Goal: Information Seeking & Learning: Find contact information

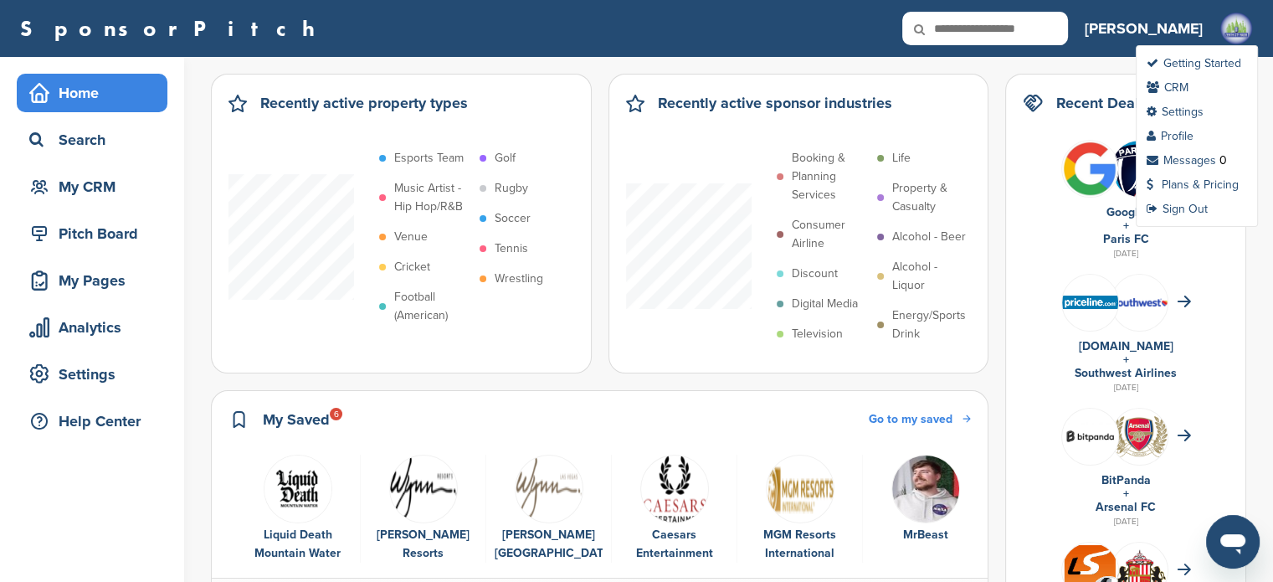
click at [1240, 25] on img at bounding box center [1235, 28] width 33 height 33
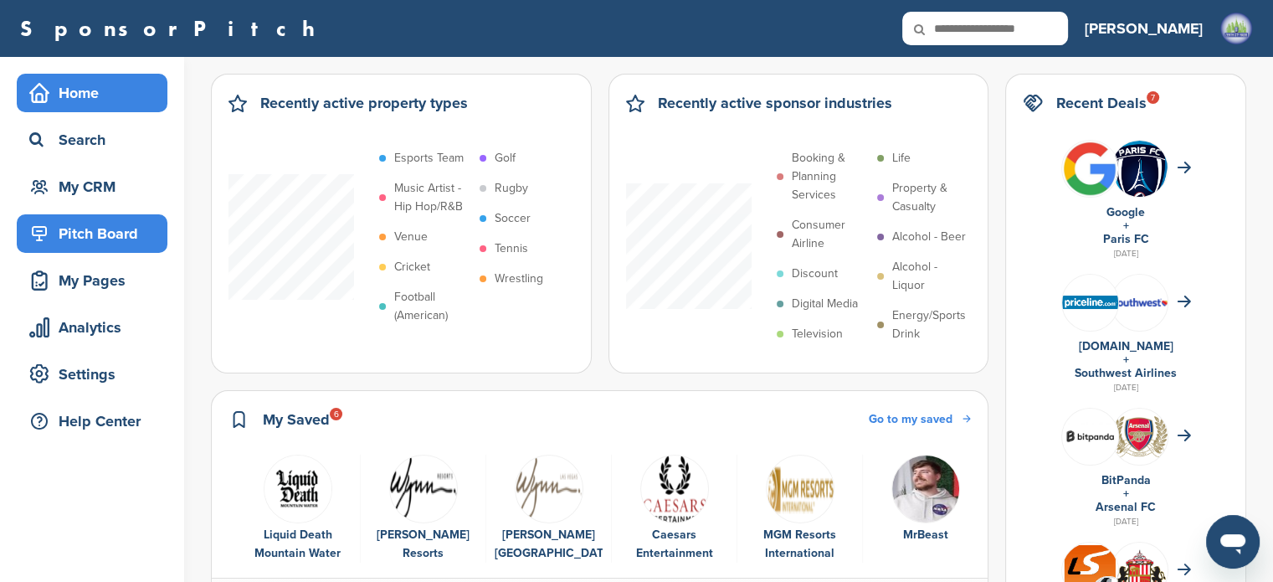
click at [102, 231] on div "Pitch Board" at bounding box center [96, 233] width 142 height 30
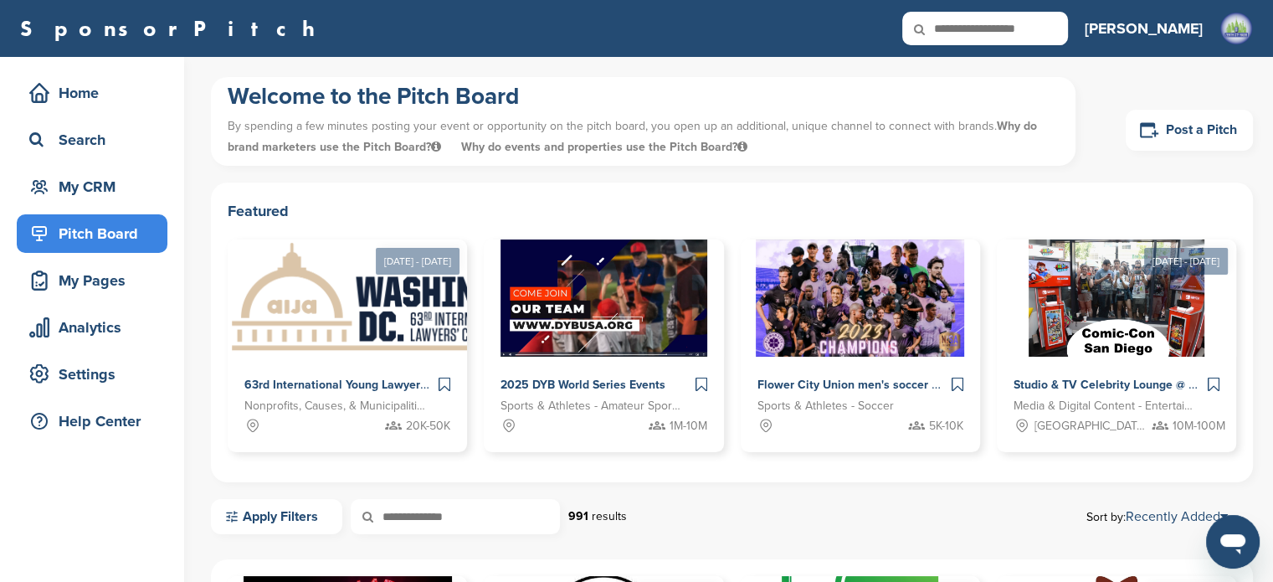
drag, startPoint x: 1279, startPoint y: 93, endPoint x: 699, endPoint y: 178, distance: 586.2
click at [1272, 59] on html "This website uses cookies to improve your experience. By using the site, you ag…" at bounding box center [636, 291] width 1273 height 582
drag, startPoint x: 1039, startPoint y: 23, endPoint x: 1066, endPoint y: 45, distance: 35.2
click at [1039, 23] on input "text" at bounding box center [985, 28] width 166 height 33
type input "*"
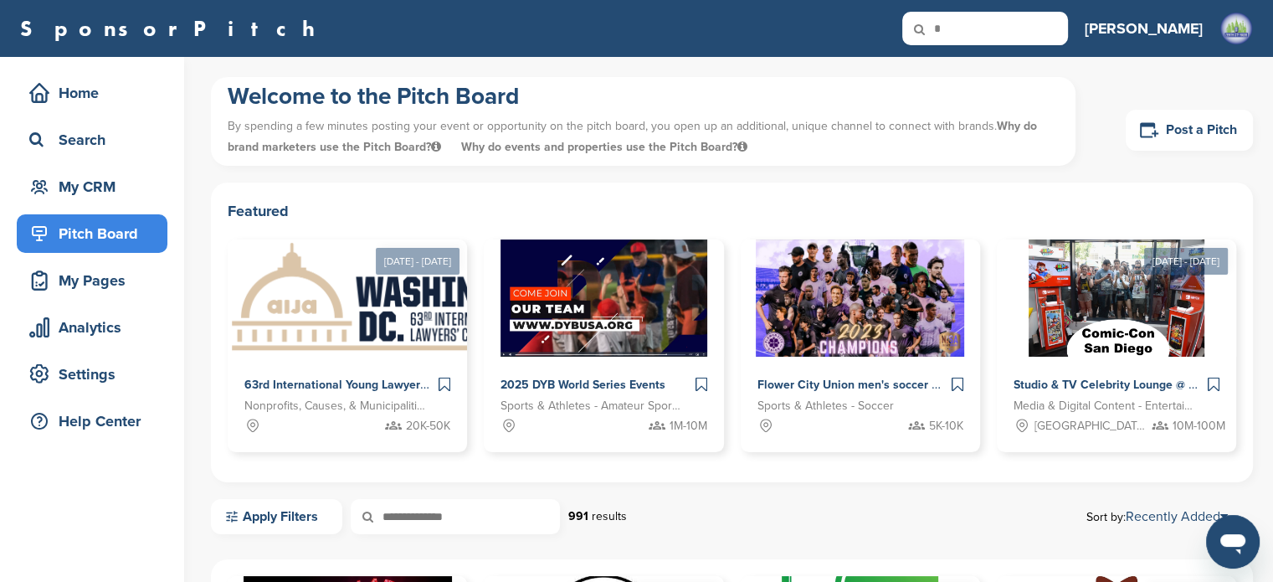
click at [487, 514] on input "text" at bounding box center [455, 516] width 209 height 35
type input "*****"
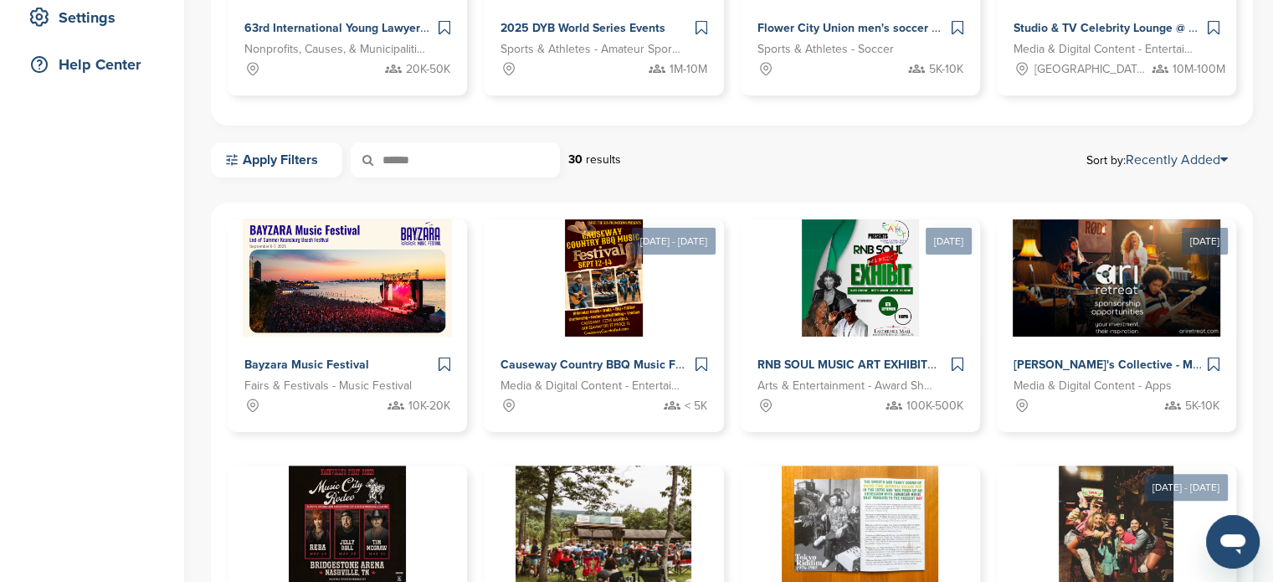
scroll to position [441, 0]
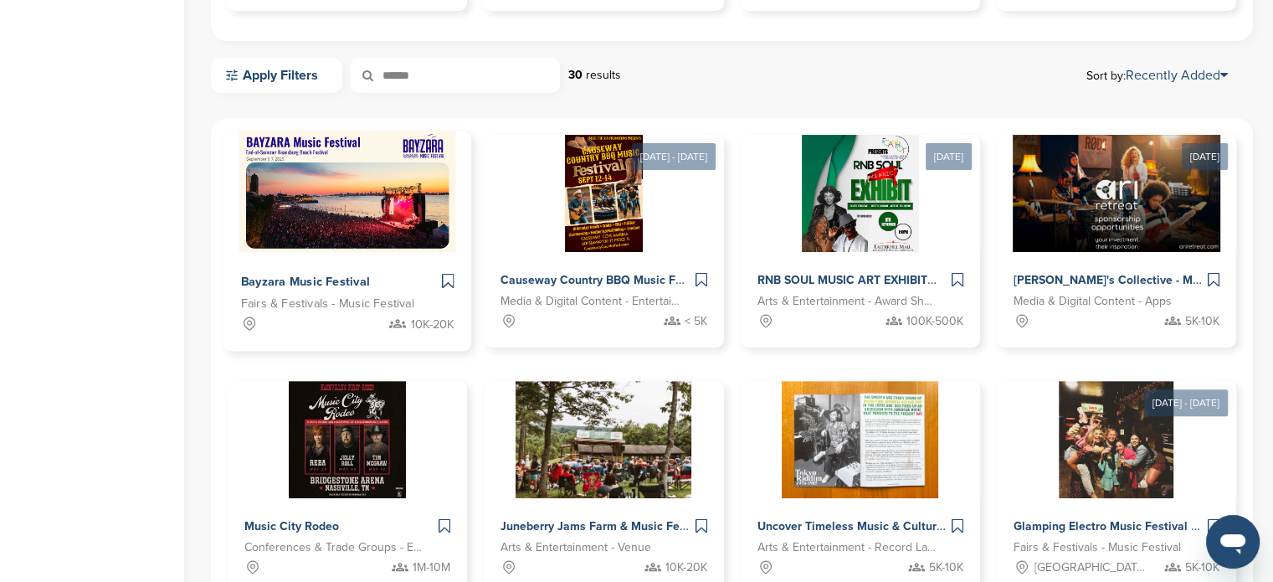
drag, startPoint x: 322, startPoint y: 232, endPoint x: 336, endPoint y: 232, distance: 13.4
click at [323, 231] on img at bounding box center [347, 191] width 217 height 121
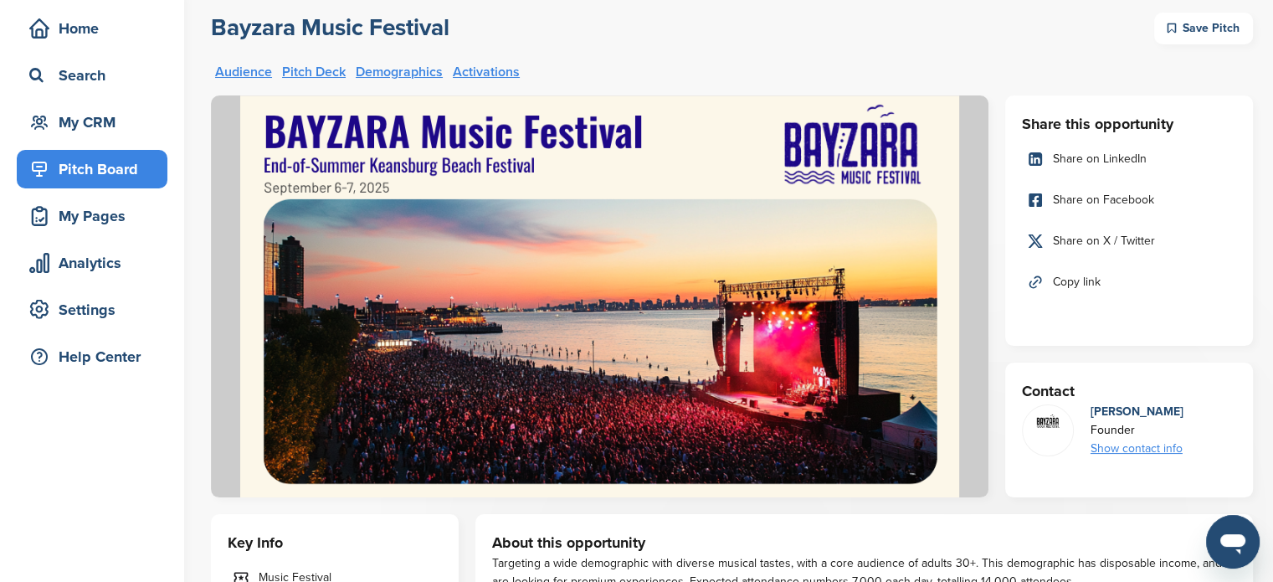
scroll to position [80, 0]
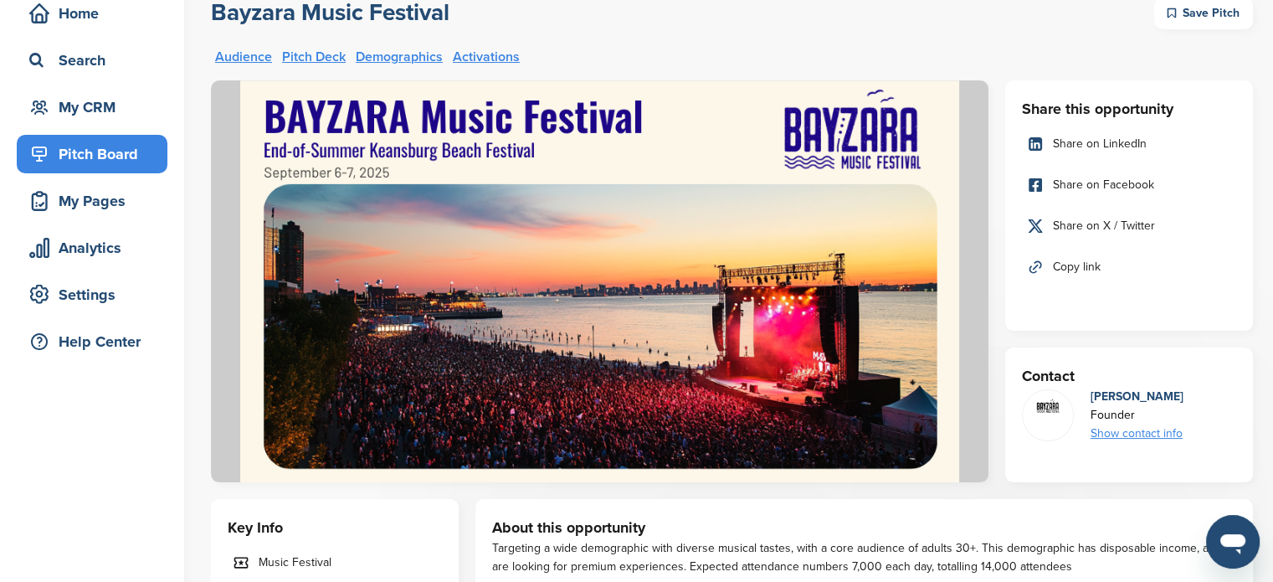
drag, startPoint x: 587, startPoint y: 348, endPoint x: 889, endPoint y: 499, distance: 337.6
click at [889, 499] on div "About this opportunity Targeting a wide demographic with diverse musical tastes…" at bounding box center [864, 571] width 778 height 145
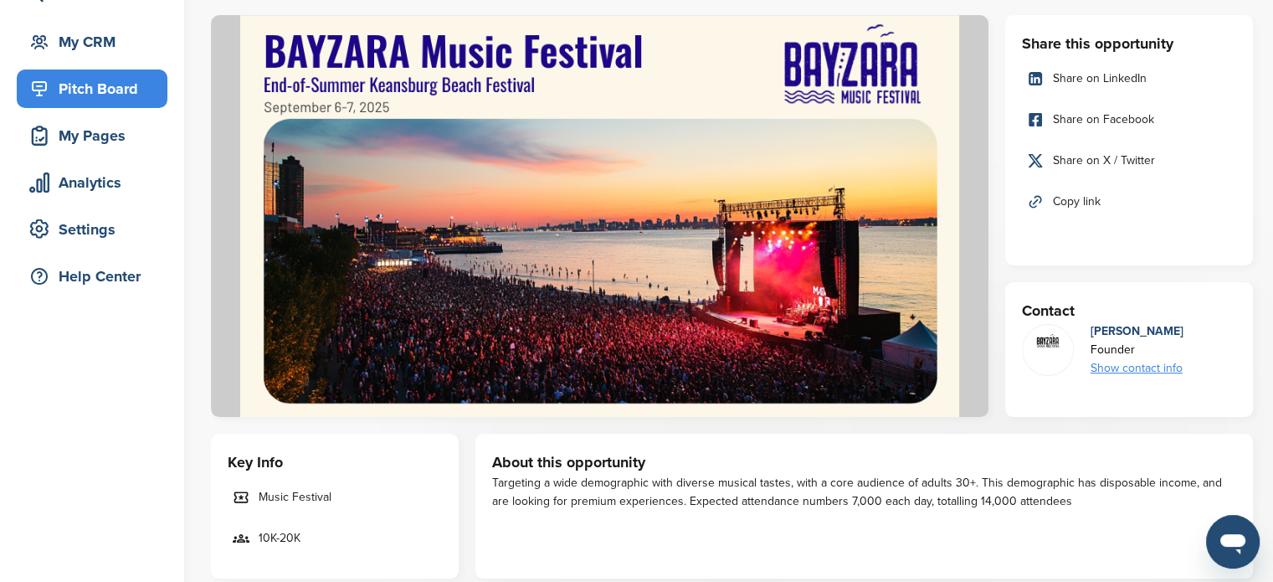
scroll to position [142, 0]
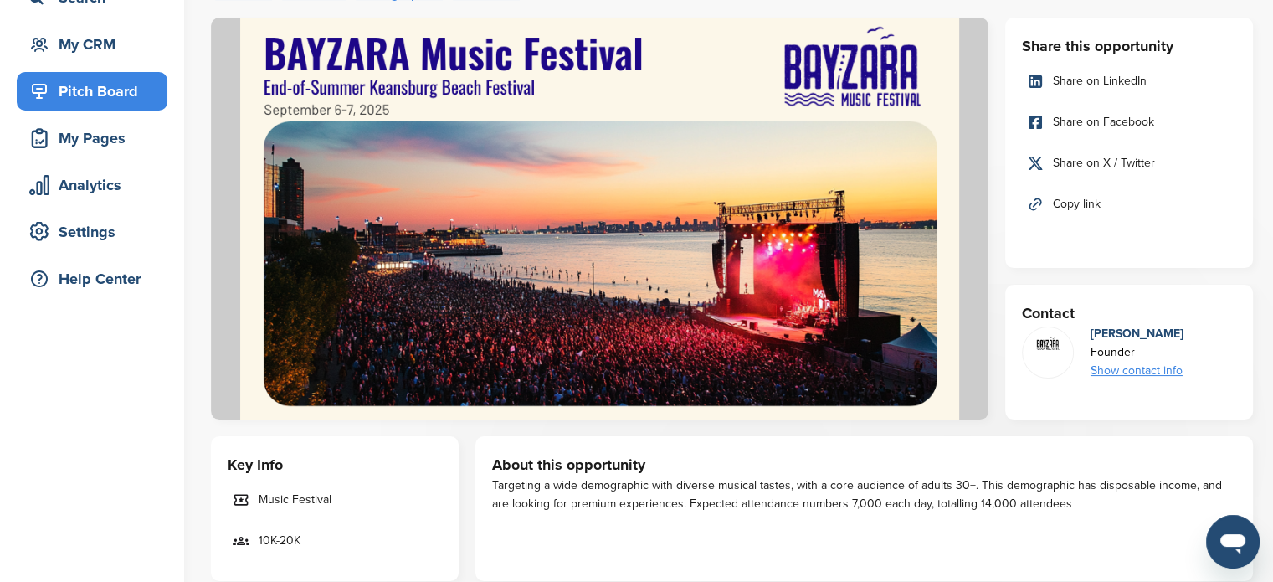
click at [1162, 369] on div "Show contact info" at bounding box center [1137, 371] width 93 height 18
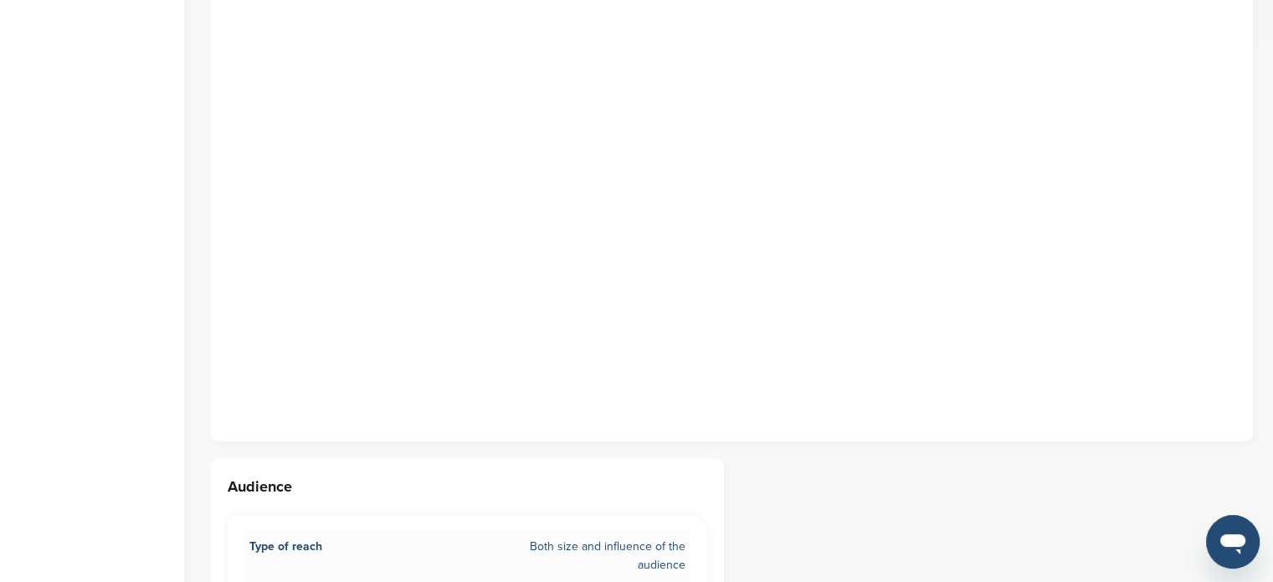
scroll to position [0, 0]
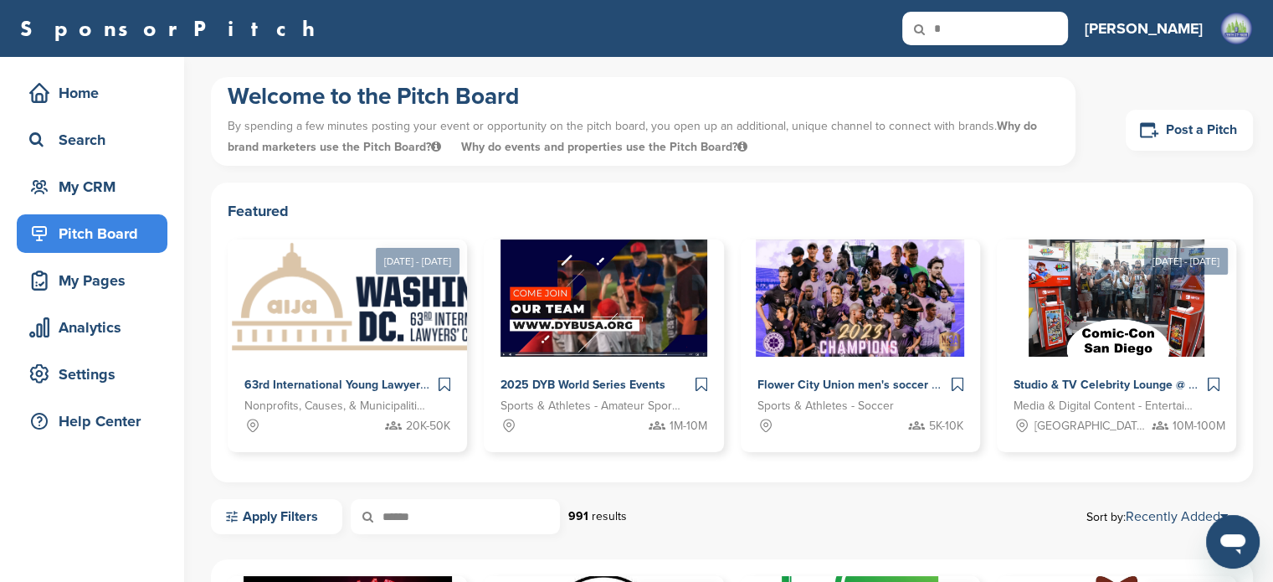
click at [428, 511] on input "*****" at bounding box center [455, 516] width 209 height 35
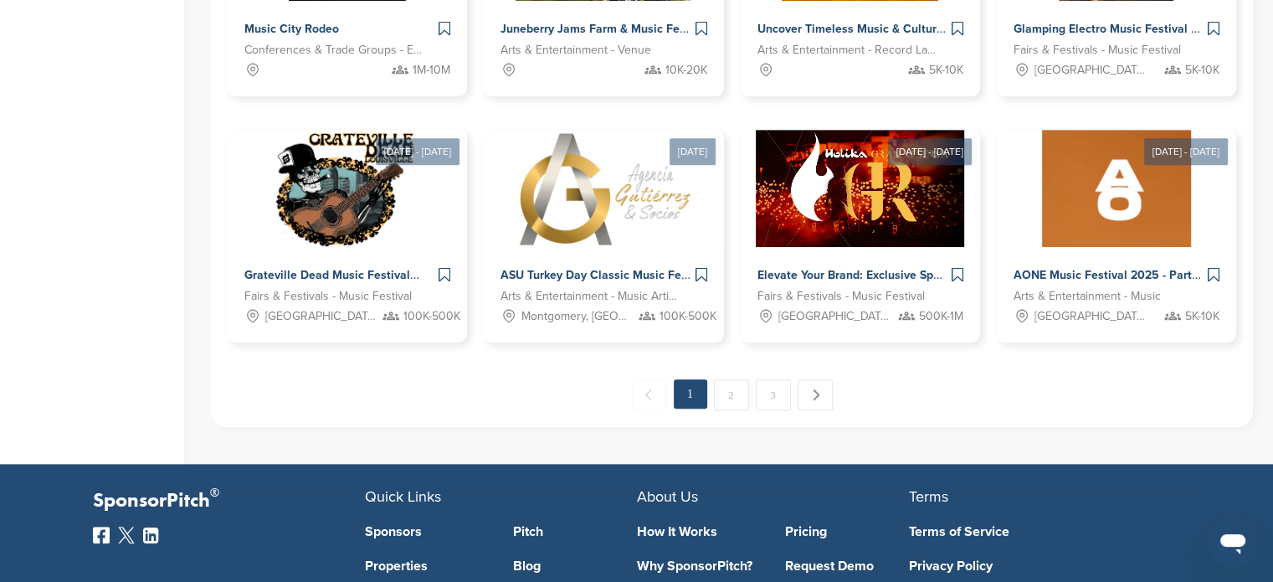
scroll to position [939, 0]
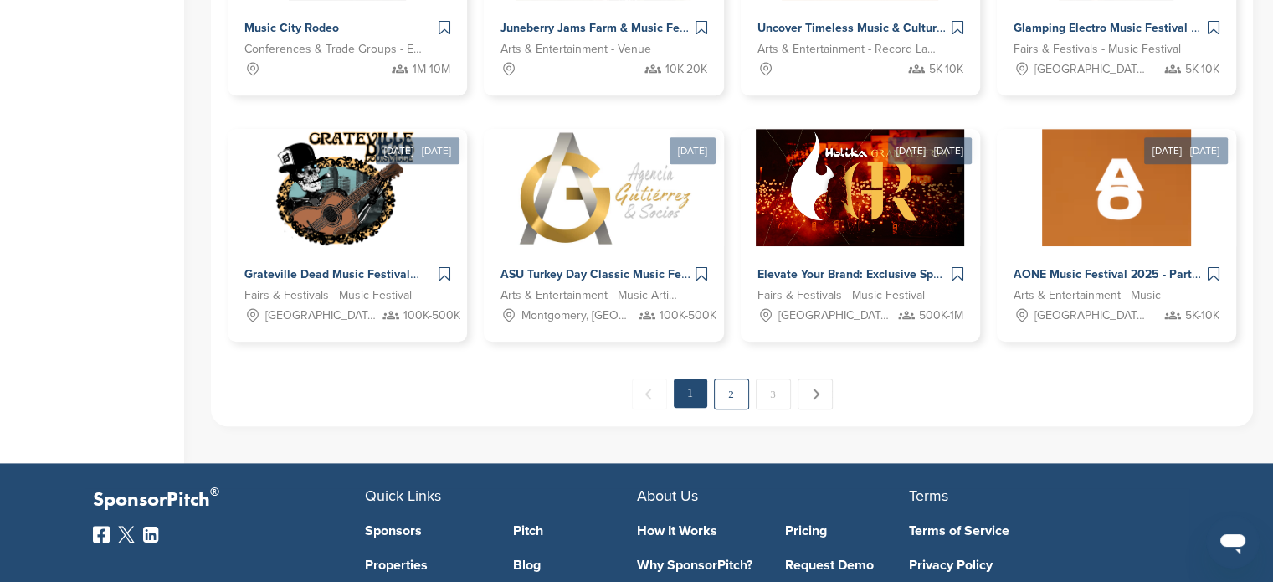
click at [727, 388] on link "2" at bounding box center [731, 393] width 35 height 31
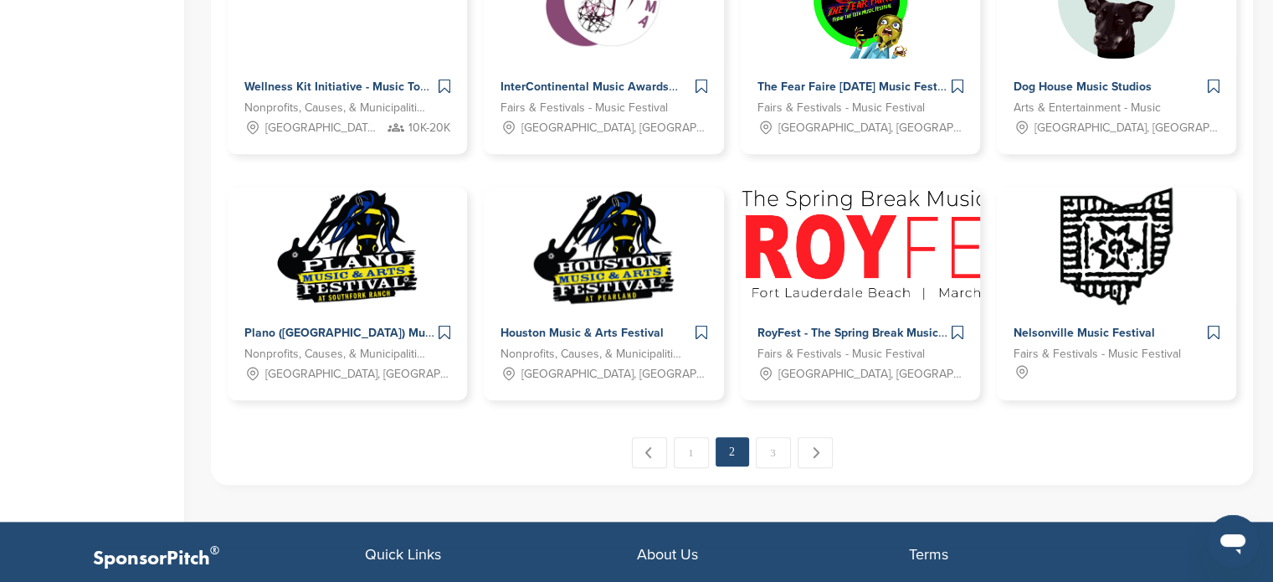
scroll to position [919, 0]
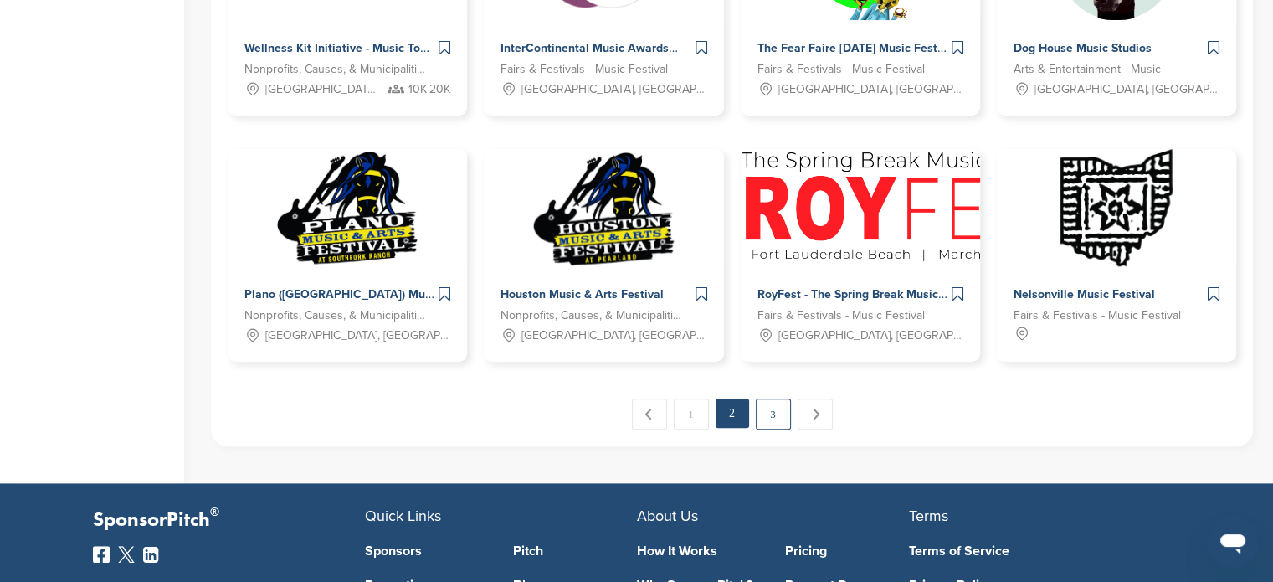
click at [777, 418] on link "3" at bounding box center [773, 413] width 35 height 31
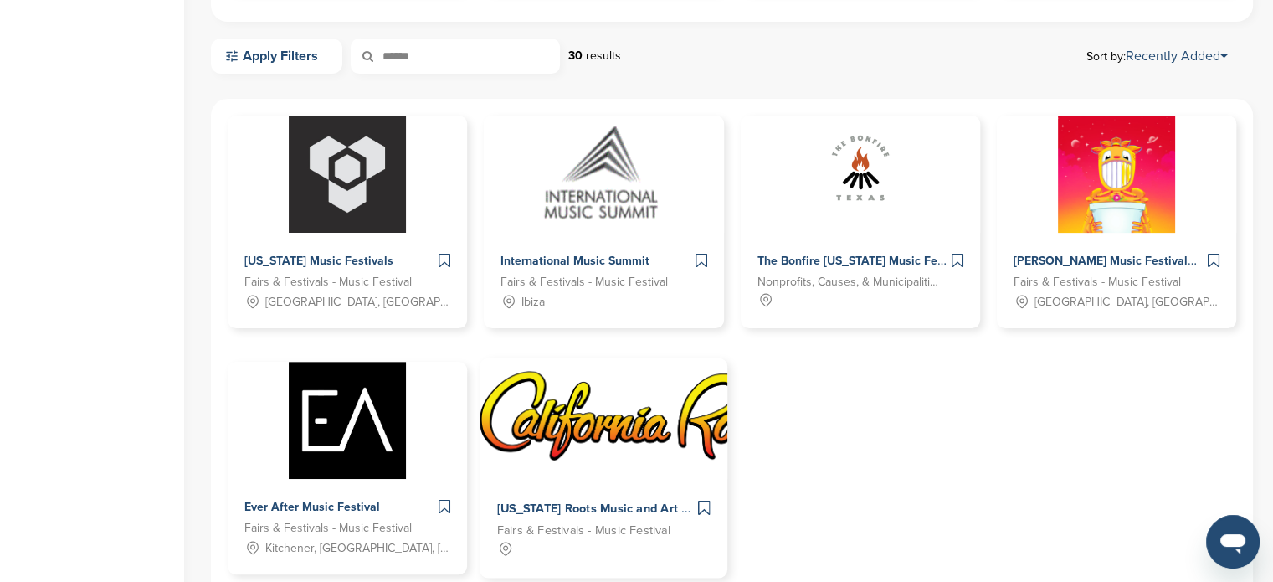
click at [637, 443] on img at bounding box center [637, 418] width 314 height 121
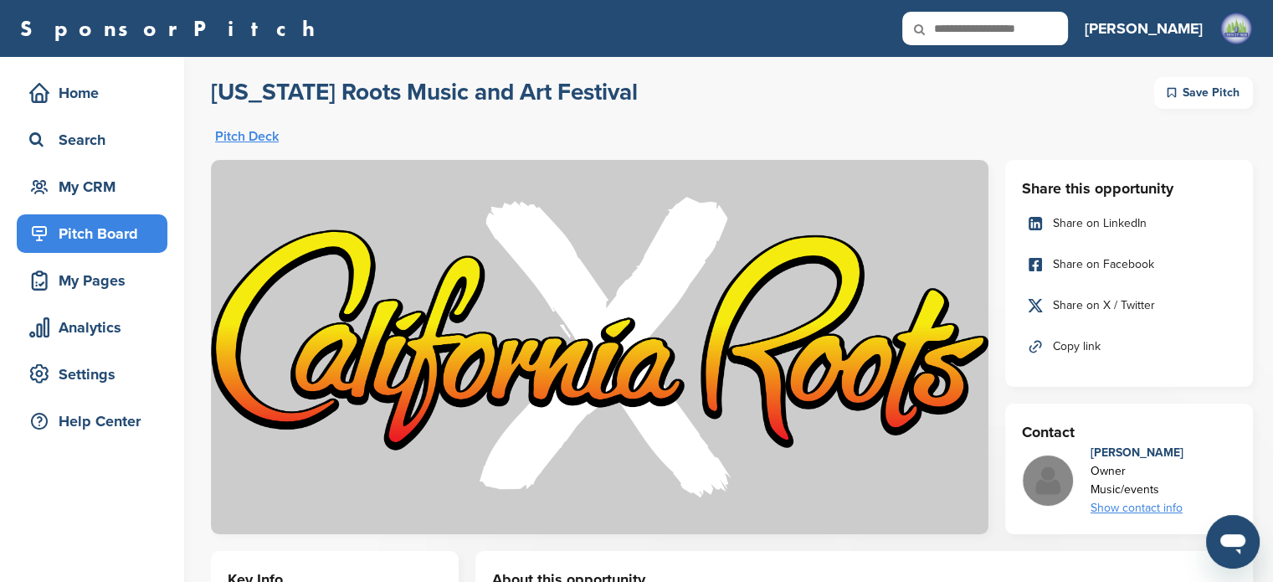
click at [1151, 511] on div "Show contact info" at bounding box center [1137, 508] width 93 height 18
click at [1148, 506] on div "Show contact info" at bounding box center [1137, 508] width 93 height 18
click at [1148, 509] on div "Show contact info" at bounding box center [1137, 508] width 93 height 18
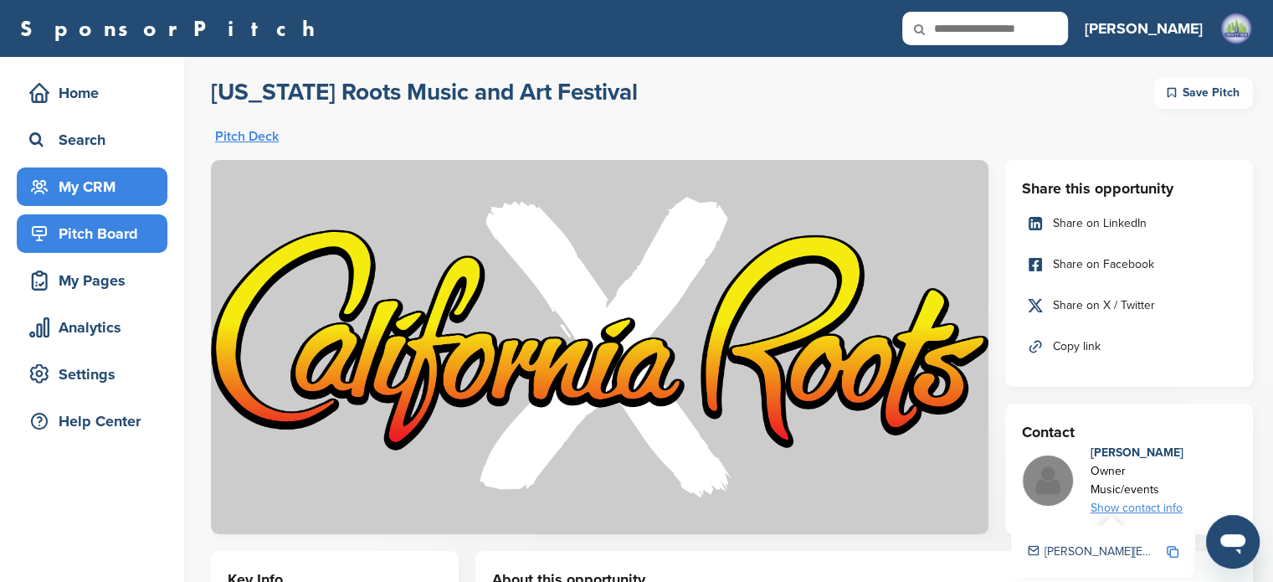
click at [94, 191] on div "My CRM" at bounding box center [96, 187] width 142 height 30
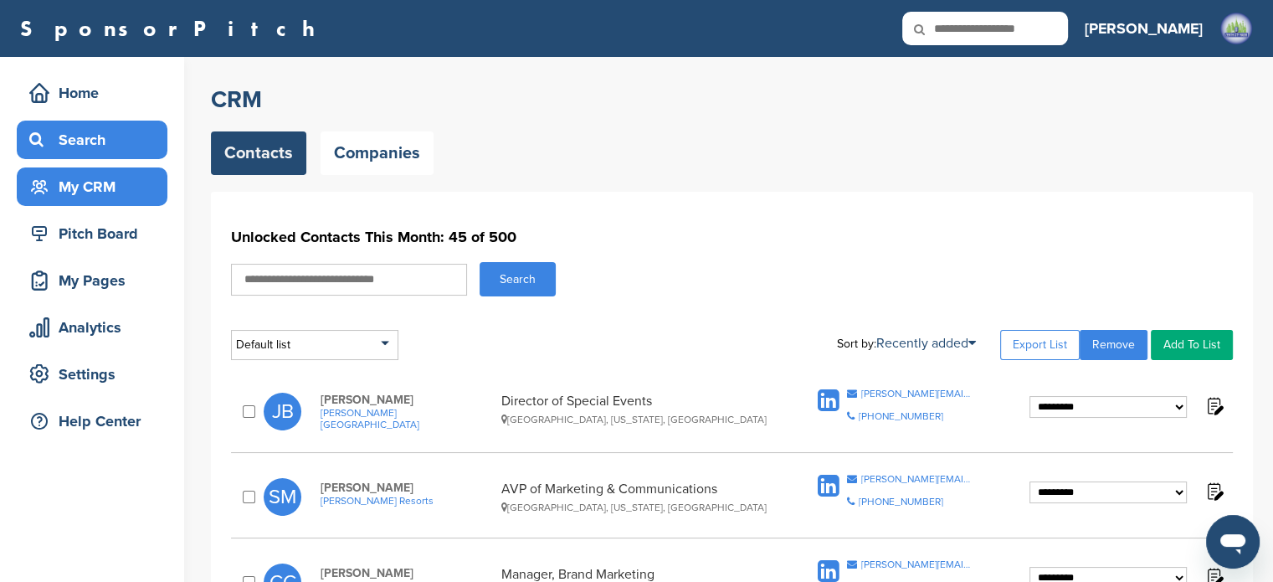
click at [88, 135] on div "Search" at bounding box center [96, 140] width 142 height 30
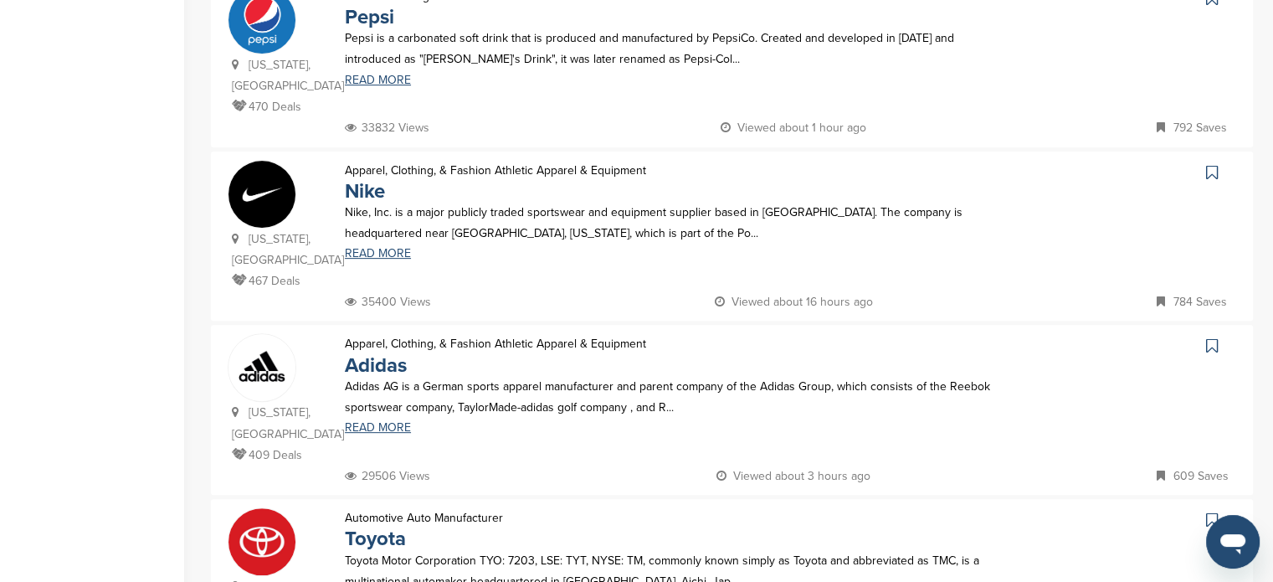
scroll to position [437, 0]
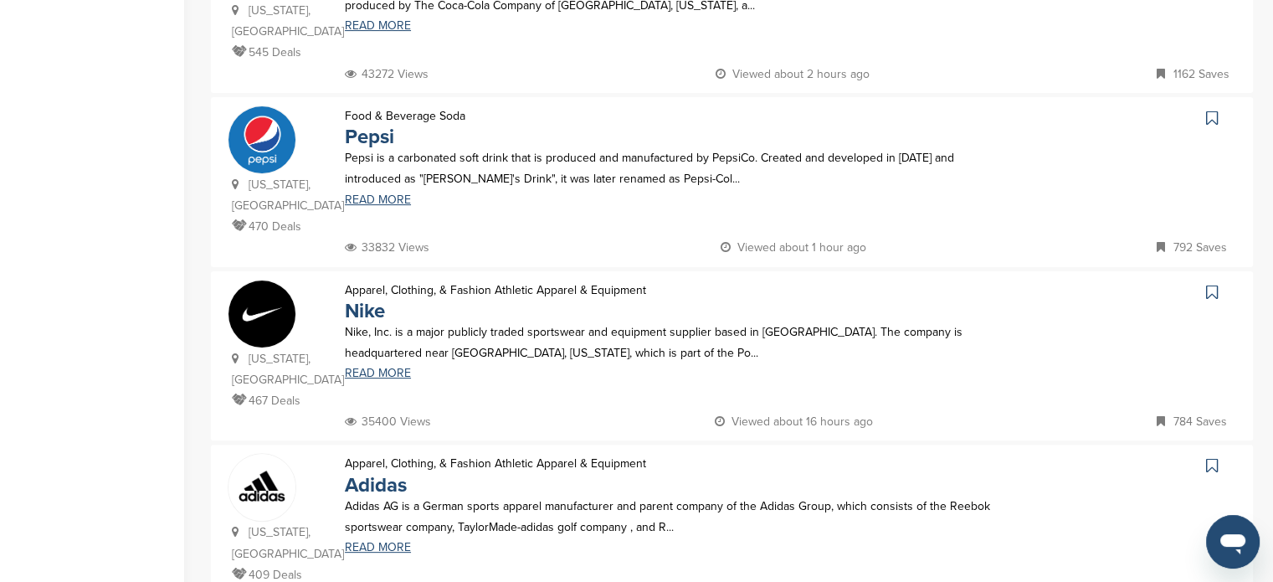
drag, startPoint x: 1278, startPoint y: 80, endPoint x: 1268, endPoint y: 179, distance: 99.3
drag, startPoint x: 368, startPoint y: 294, endPoint x: 386, endPoint y: 304, distance: 20.2
click at [368, 299] on link "Nike" at bounding box center [365, 311] width 40 height 24
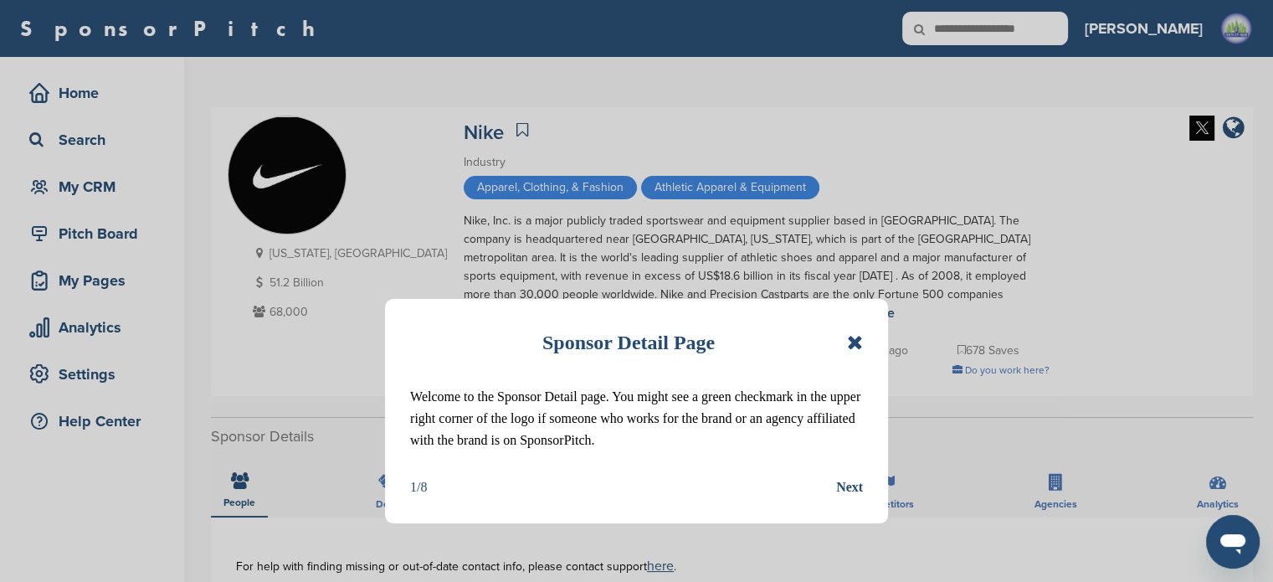
click at [863, 339] on div "Sponsor Detail Page Welcome to the Sponsor Detail page. You might see a green c…" at bounding box center [636, 411] width 503 height 224
click at [854, 338] on icon at bounding box center [855, 342] width 16 height 20
